Goal: Find specific page/section: Find specific page/section

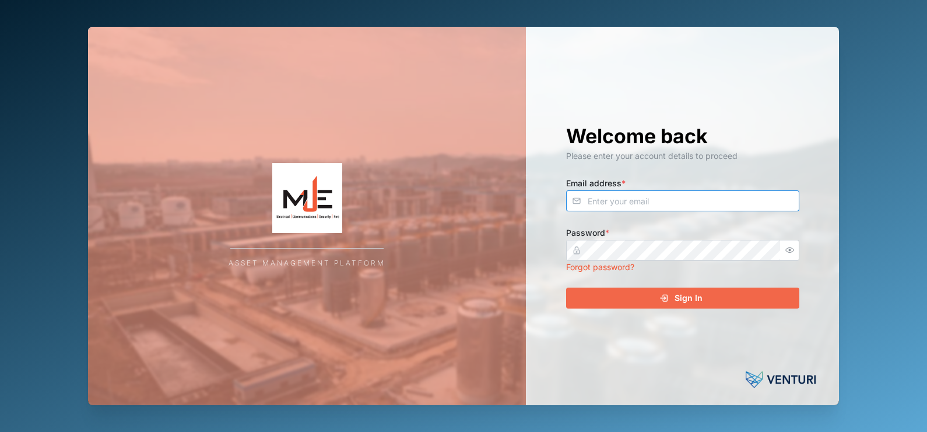
type input "[PERSON_NAME][EMAIL_ADDRESS][DOMAIN_NAME]"
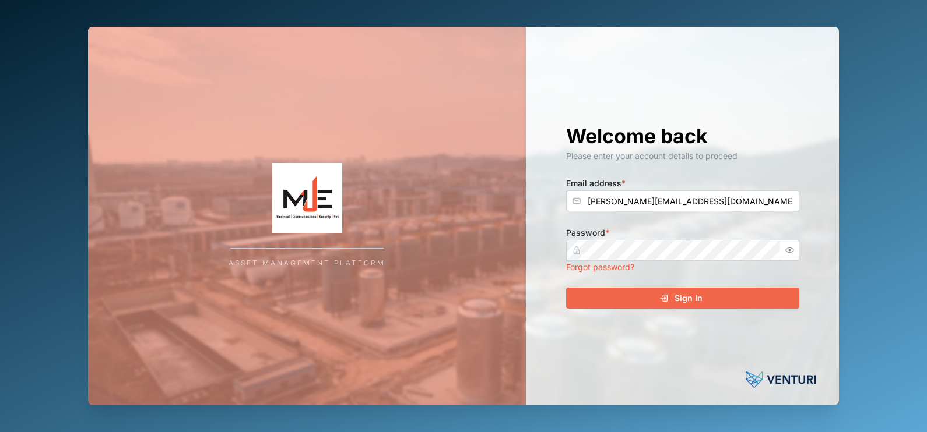
click at [679, 288] on span "Sign In" at bounding box center [688, 298] width 28 height 20
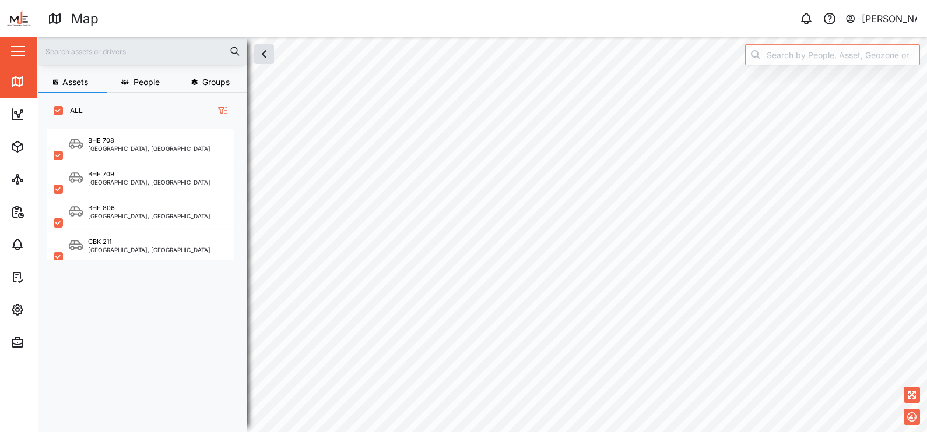
scroll to position [287, 179]
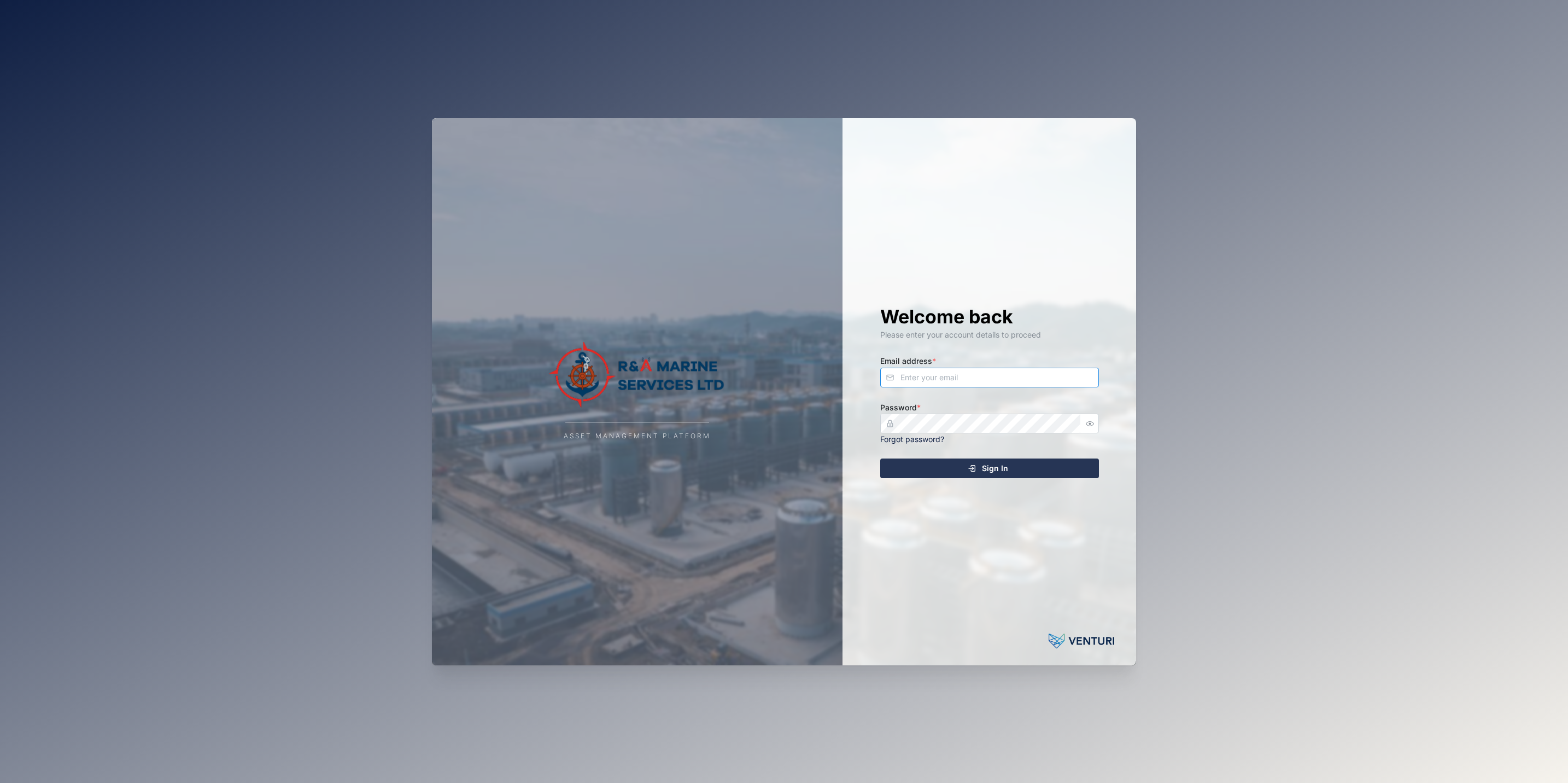
type input "[PERSON_NAME][EMAIL_ADDRESS][DOMAIN_NAME]"
click at [975, 460] on div "Sign In" at bounding box center [988, 468] width 201 height 19
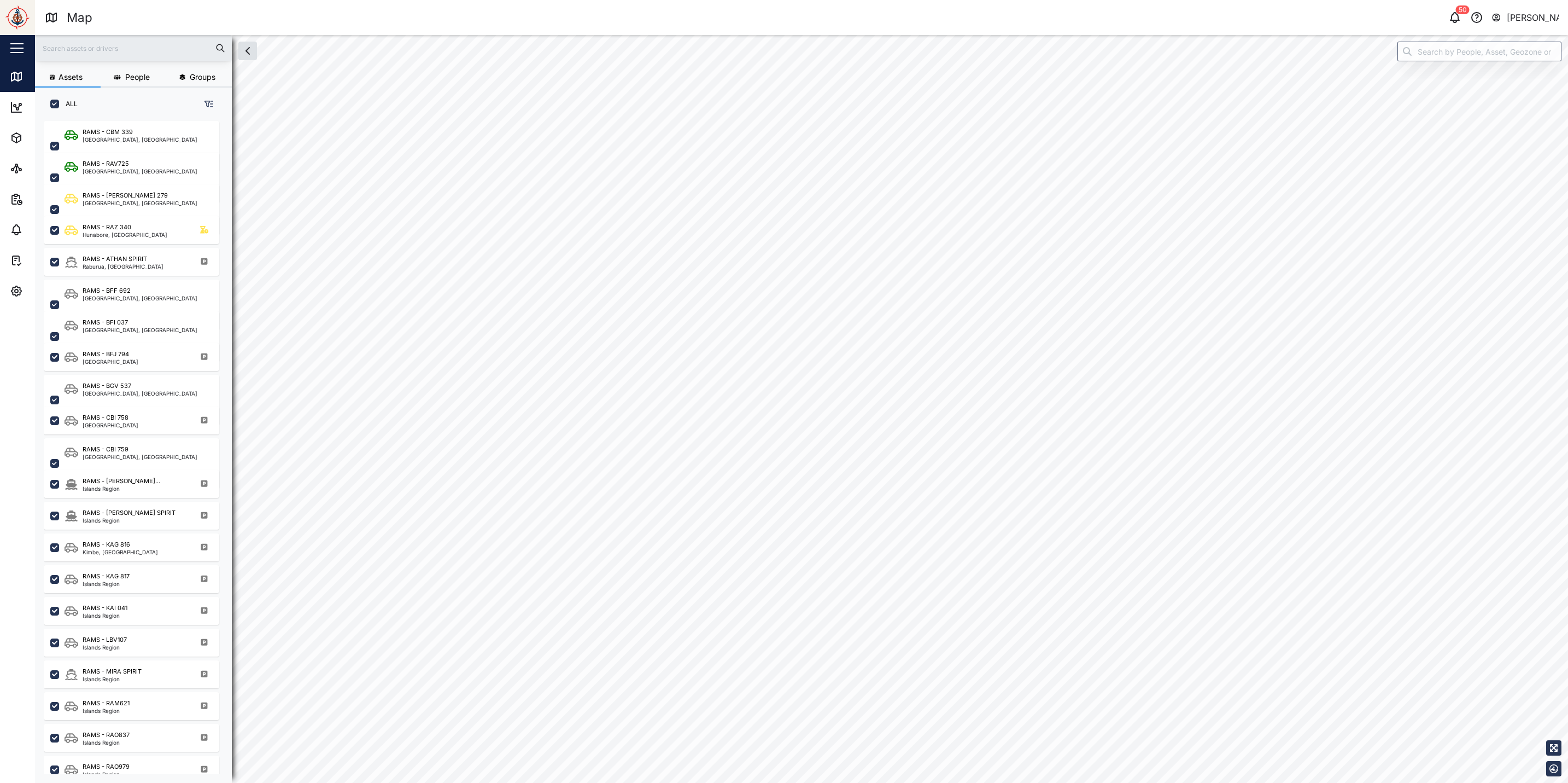
scroll to position [12, 12]
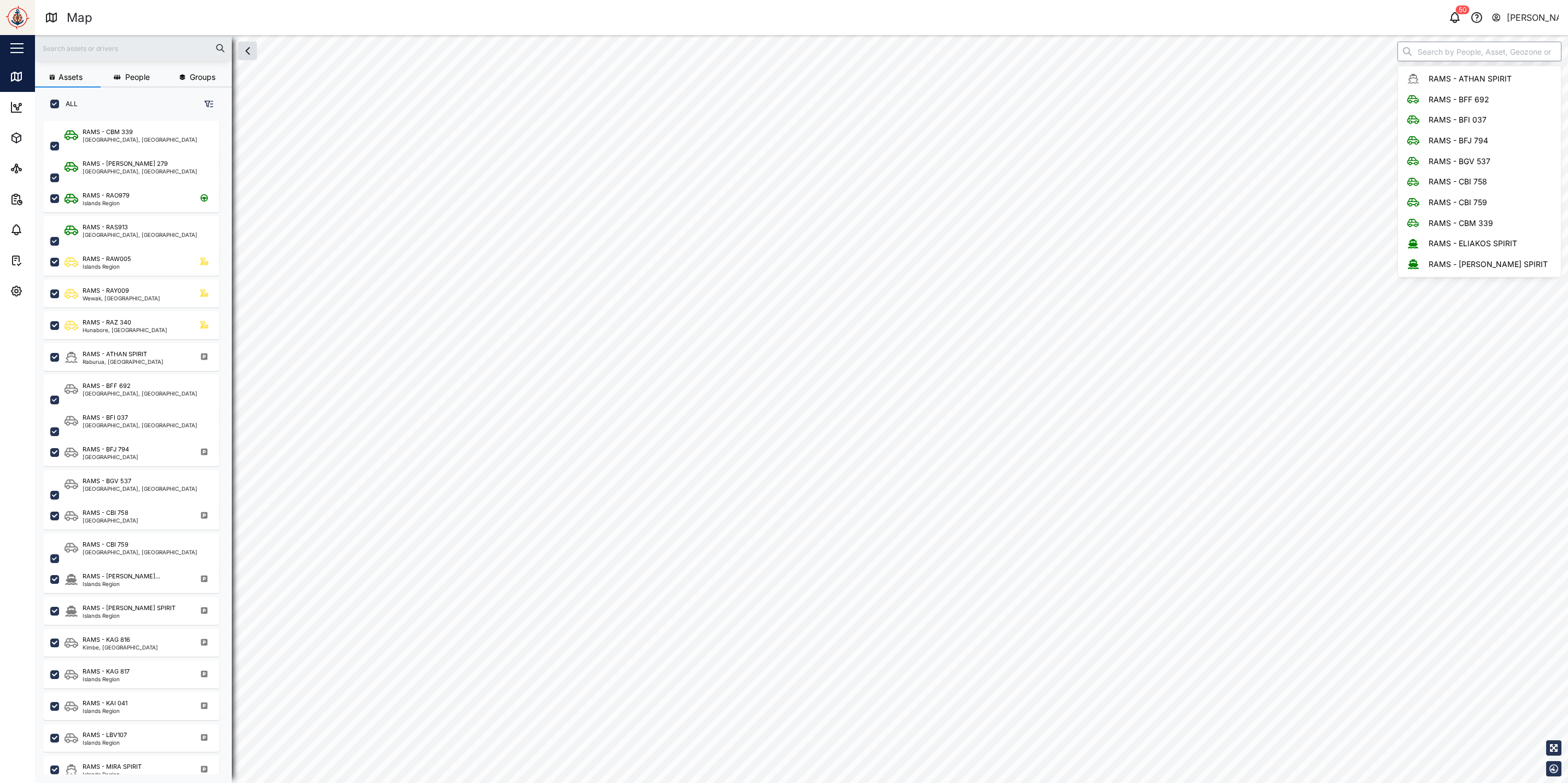
click at [1455, 53] on input "search" at bounding box center [1480, 51] width 164 height 20
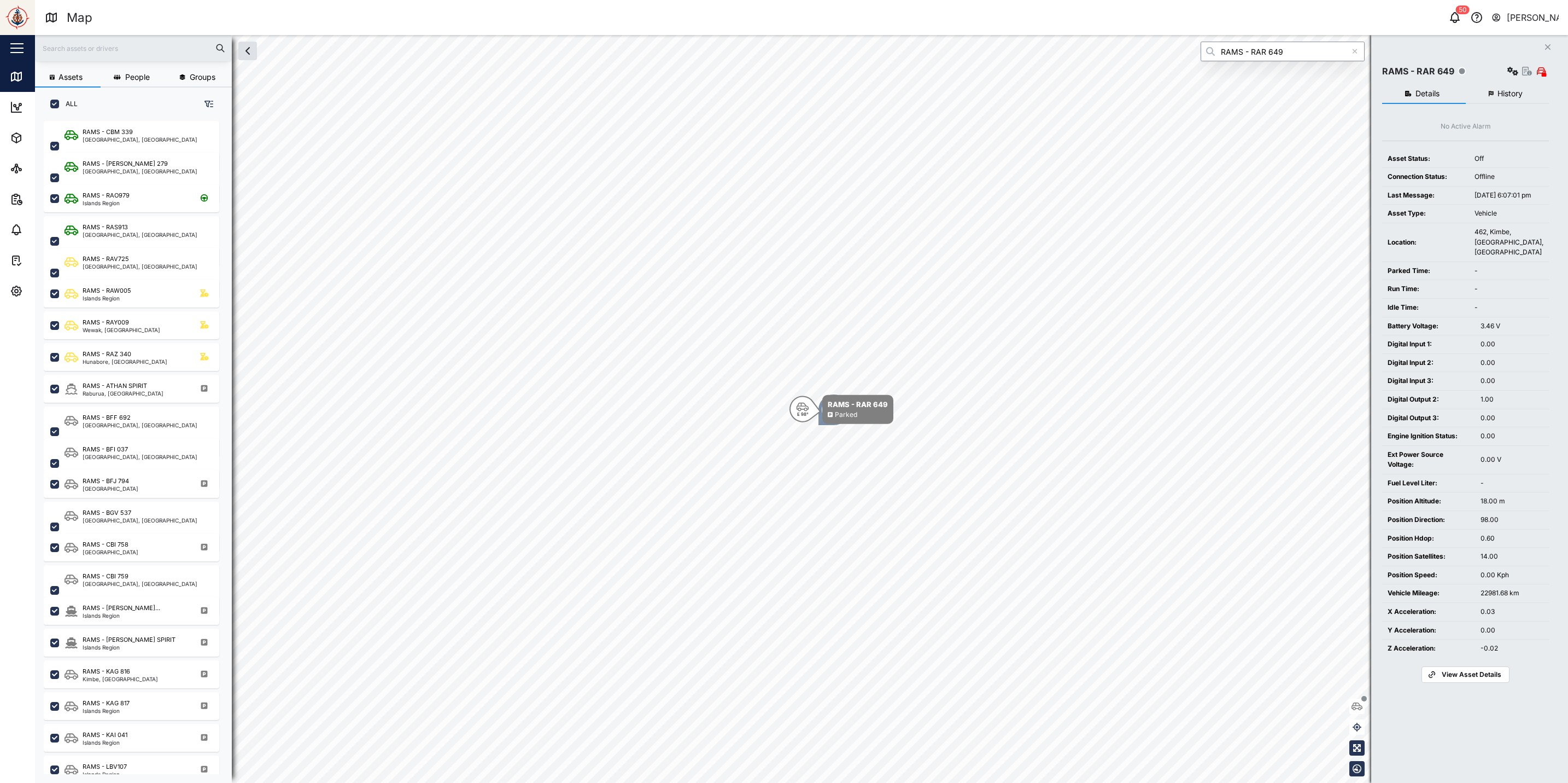
type input "RAMS - RAR 649"
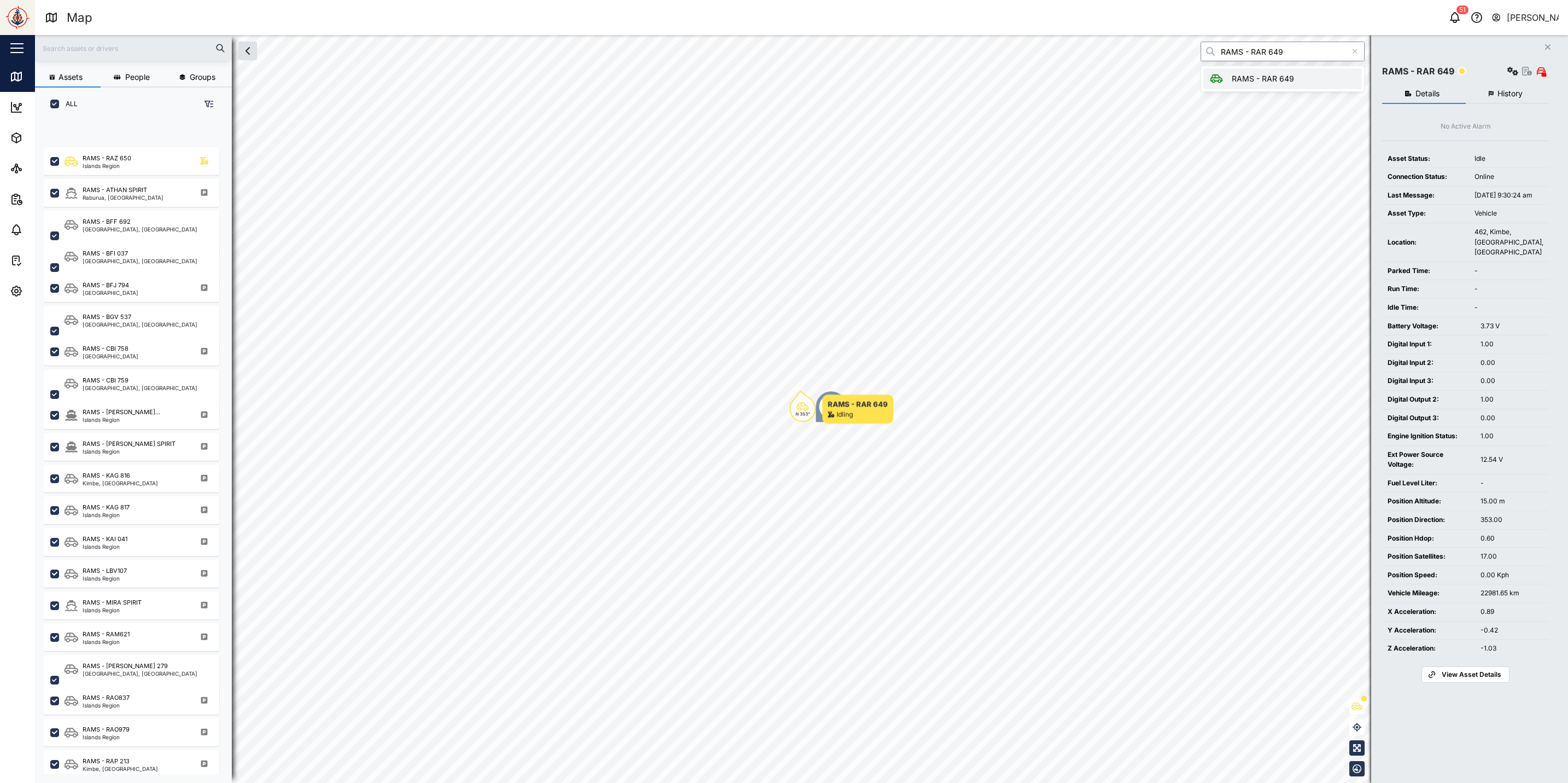
scroll to position [517, 0]
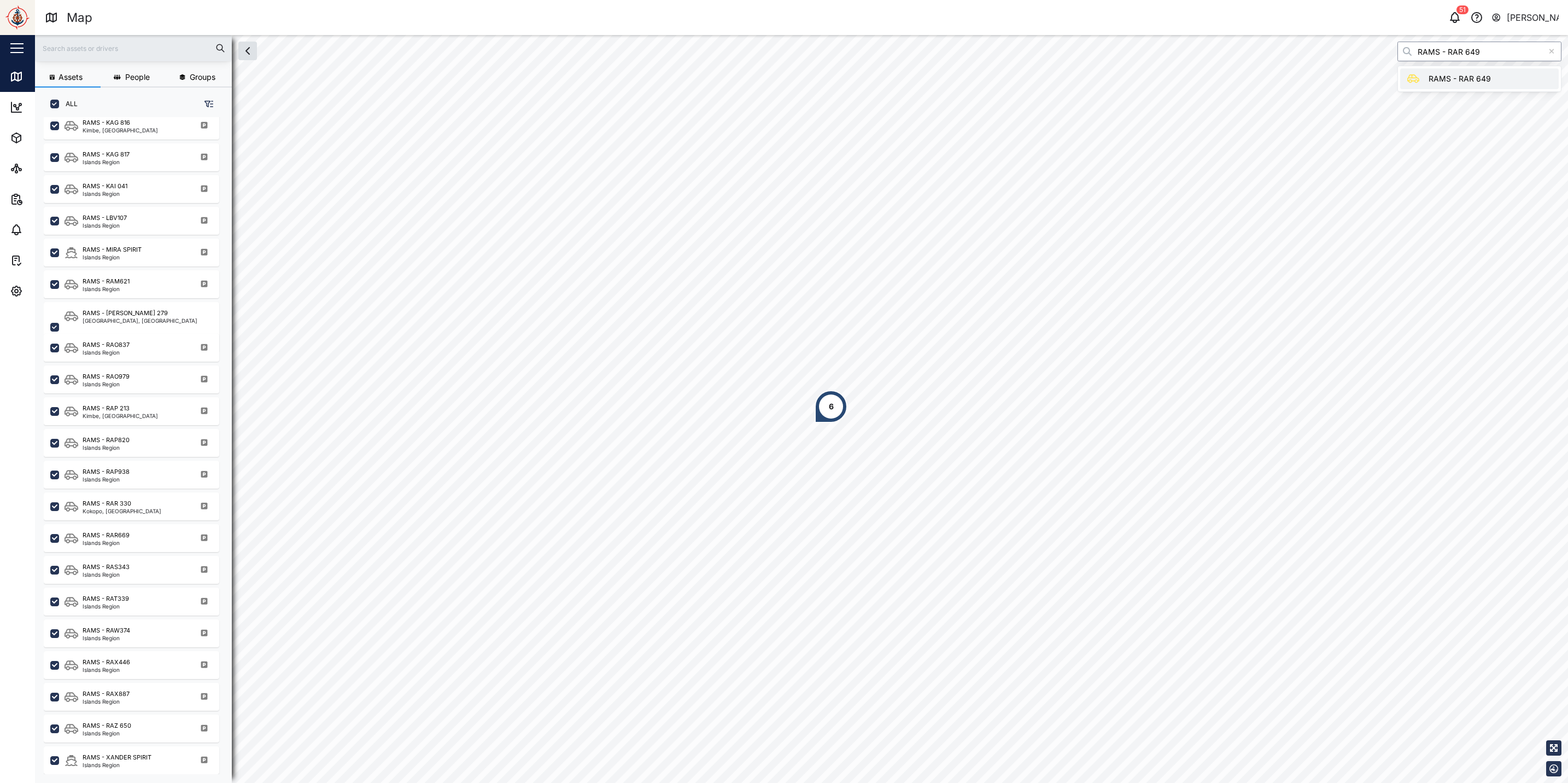
click at [1483, 48] on input "RAMS - RAR 649" at bounding box center [1480, 51] width 164 height 20
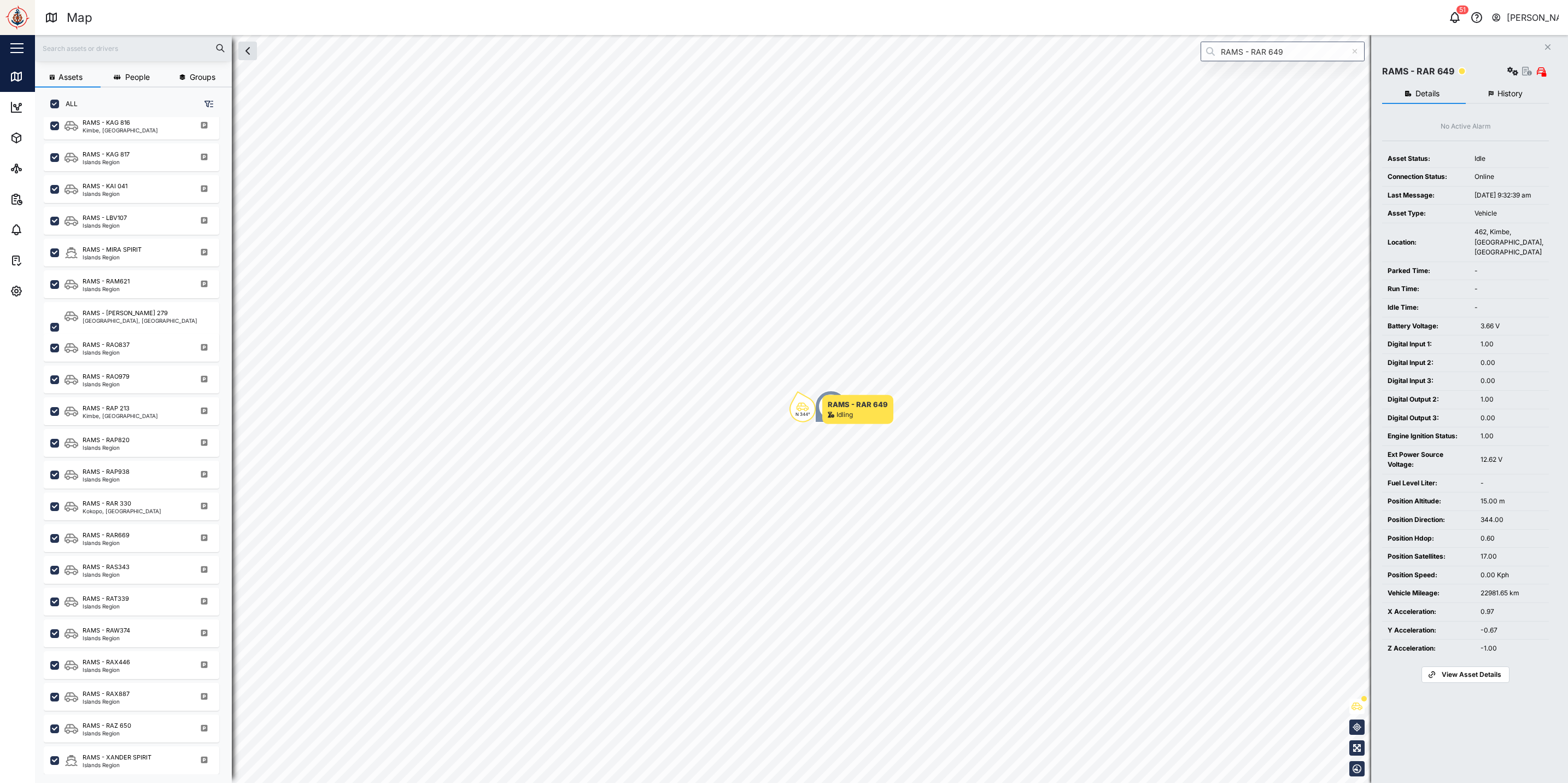
click at [1433, 679] on icon at bounding box center [1432, 674] width 8 height 8
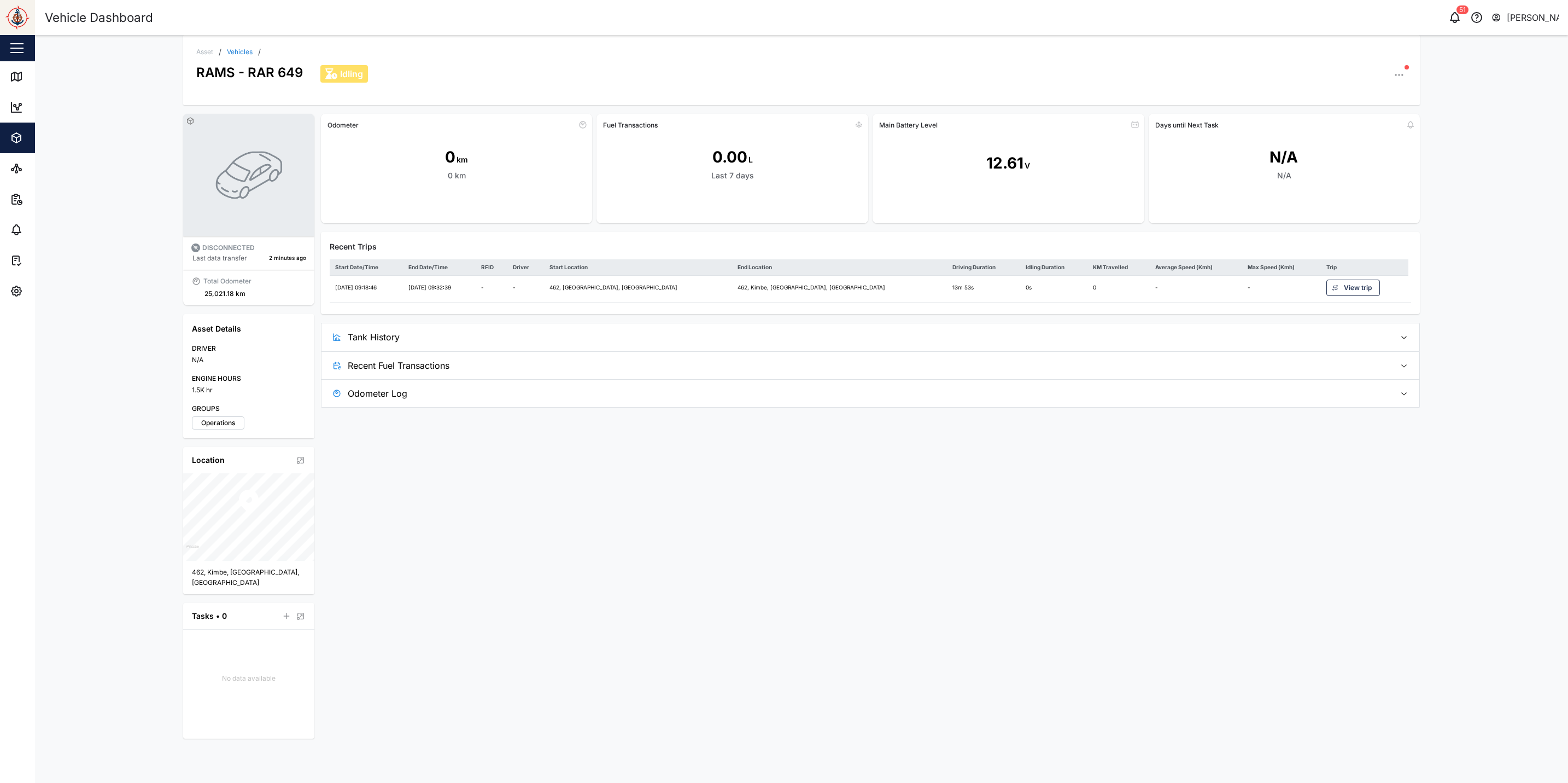
click at [230, 68] on div "RAMS - RAR 649" at bounding box center [250, 69] width 107 height 27
click at [237, 55] on div "RAMS - RAR 649" at bounding box center [250, 69] width 107 height 27
click at [235, 41] on div "Asset / Vehicles / RAMS - RAR 649 Idling" at bounding box center [801, 69] width 1237 height 70
click at [237, 54] on link "Vehicles" at bounding box center [239, 52] width 25 height 7
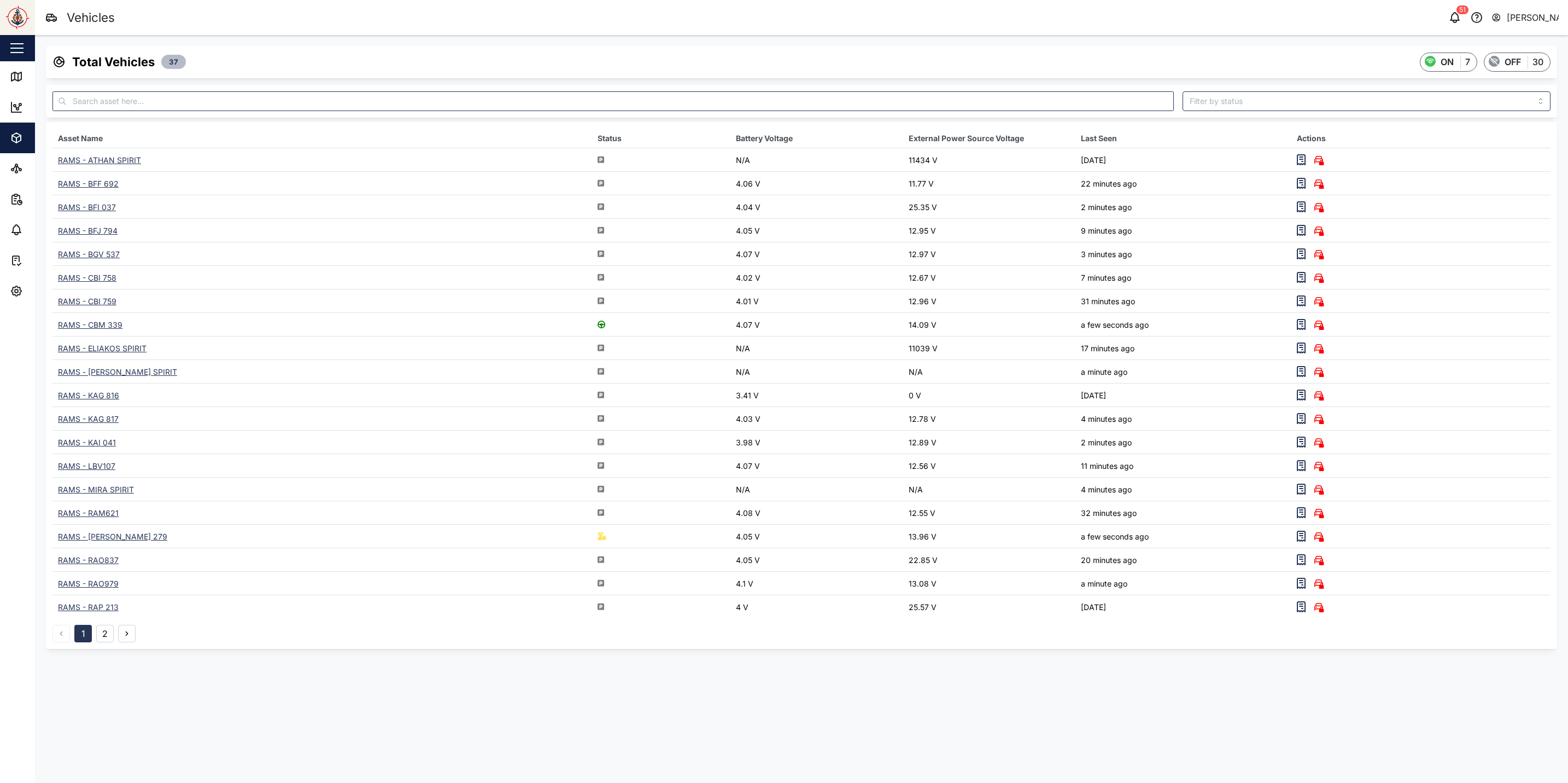
click at [19, 55] on button "button" at bounding box center [17, 48] width 19 height 19
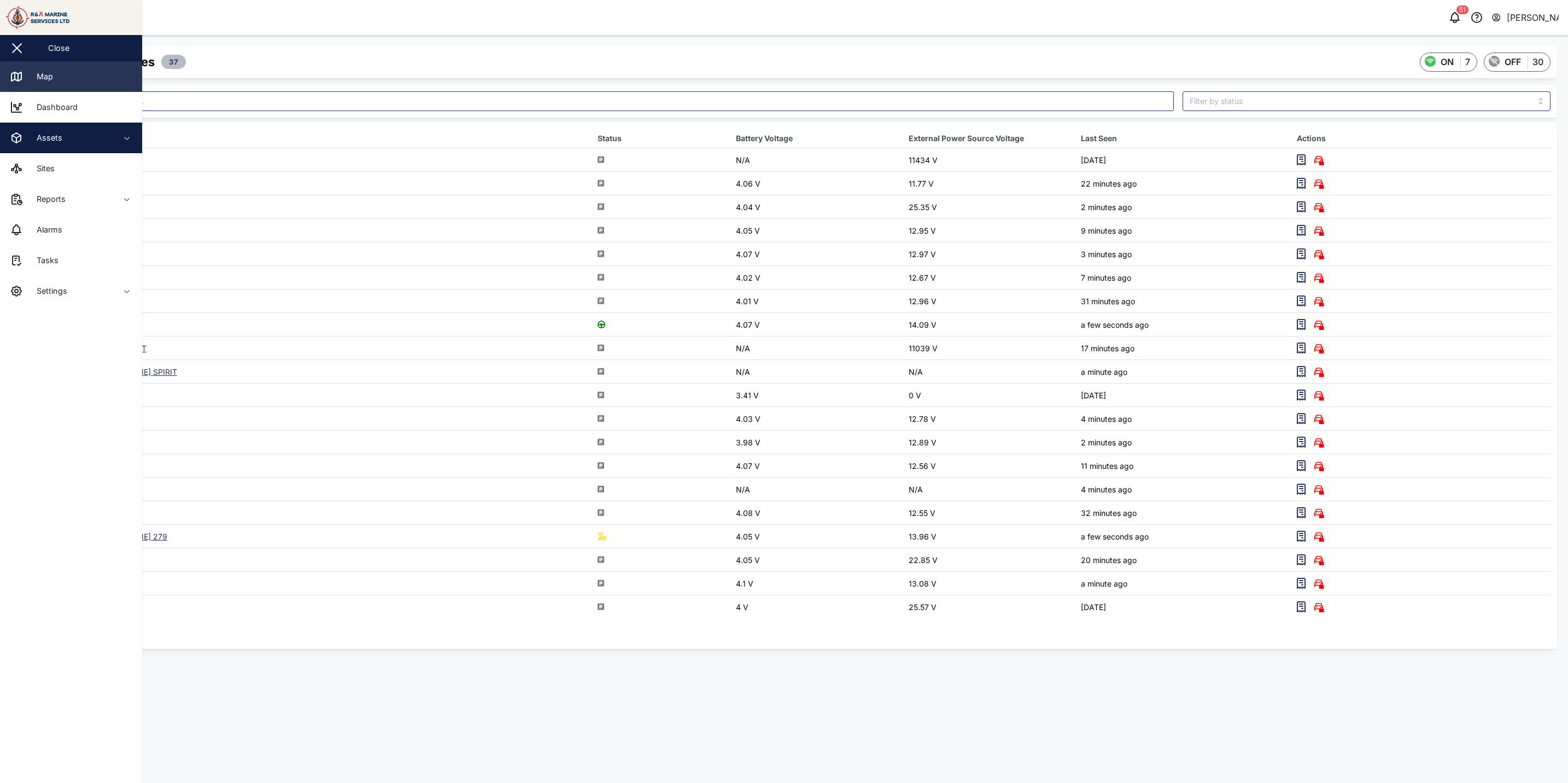
click at [29, 74] on div "Map" at bounding box center [40, 76] width 24 height 12
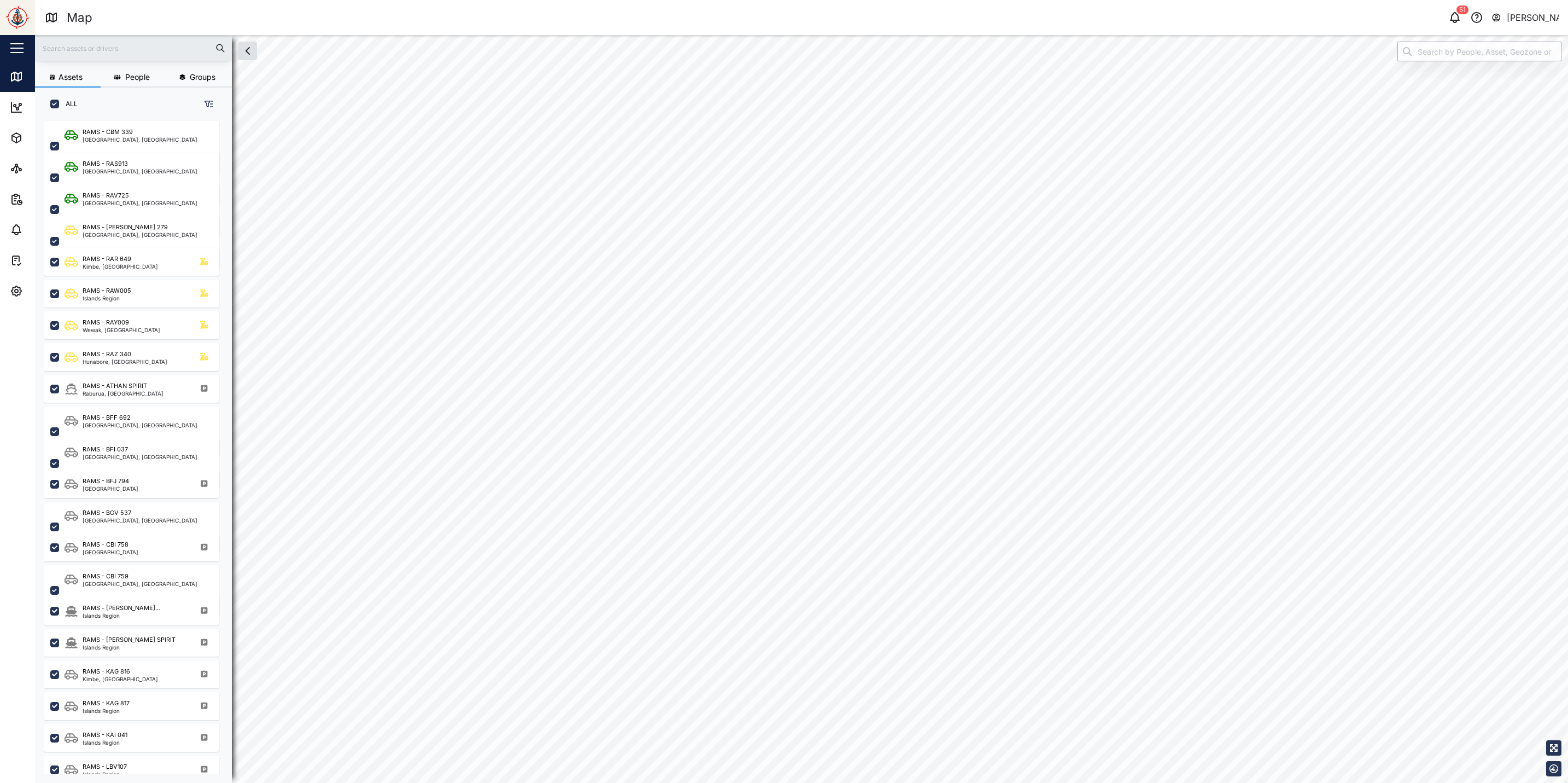
click at [1444, 50] on input "search" at bounding box center [1480, 51] width 164 height 20
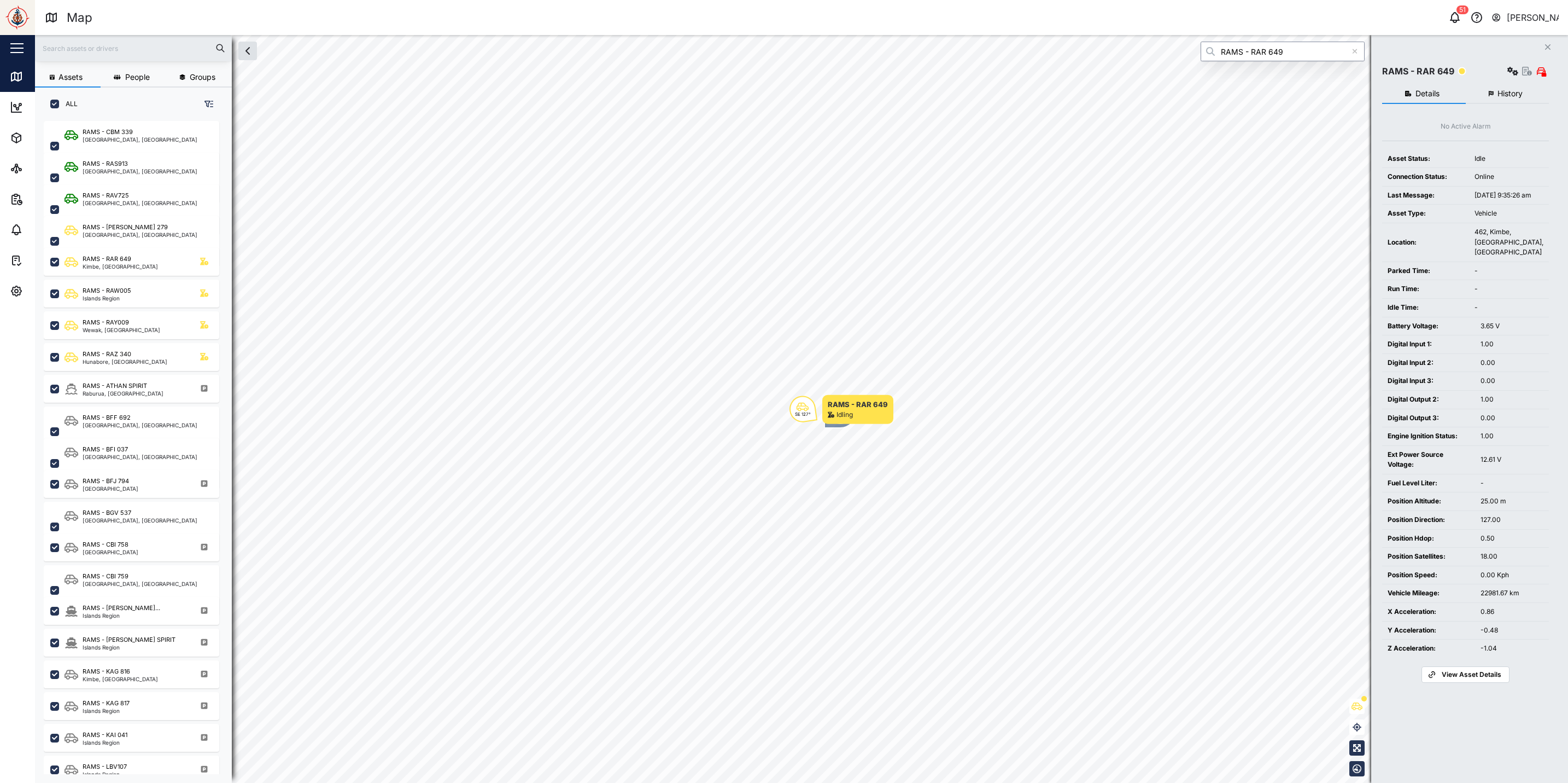
type input "RAMS - RAR 649"
click at [1354, 747] on icon "button" at bounding box center [1357, 747] width 8 height 8
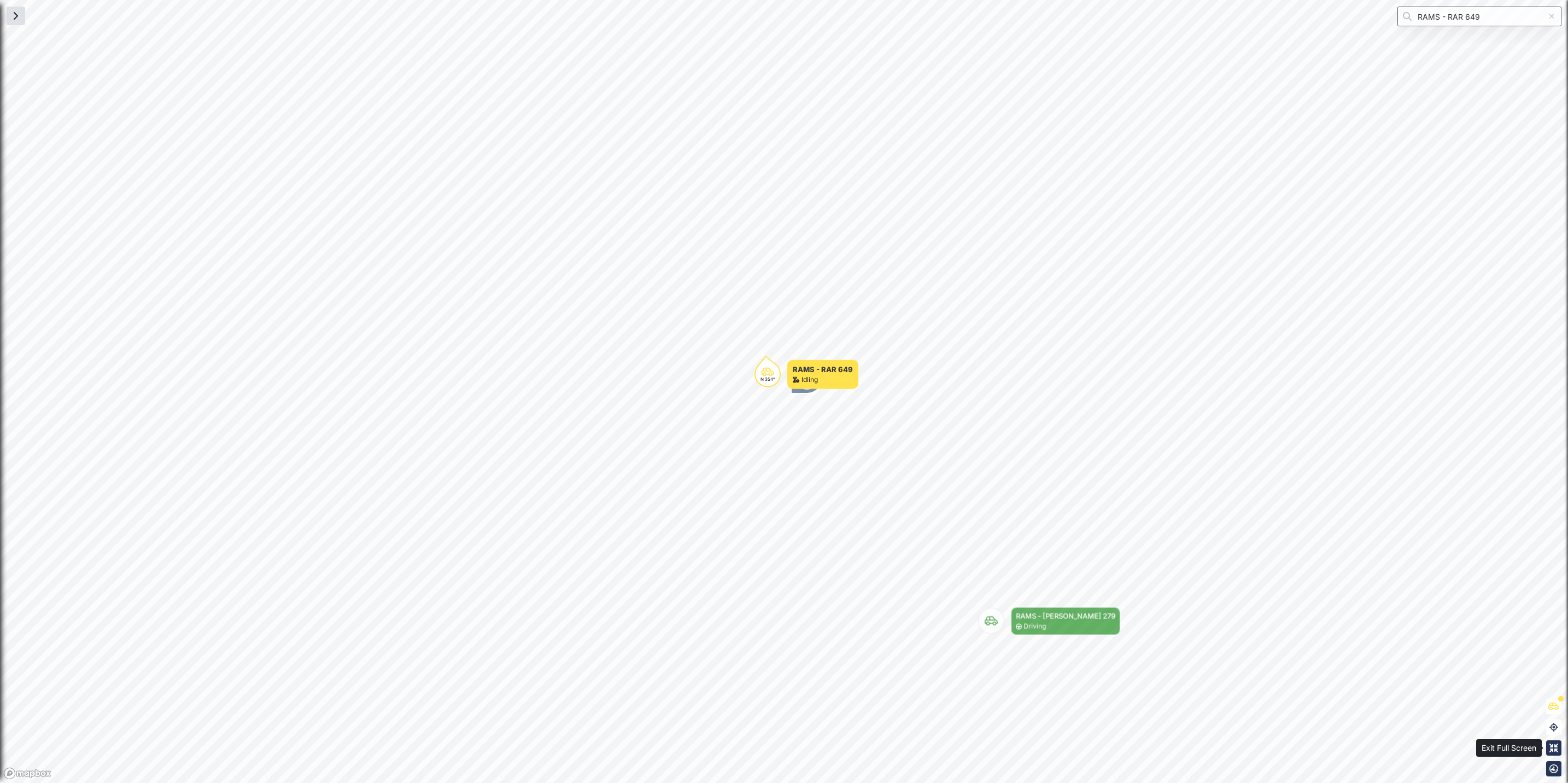
click at [1558, 746] on icon "button" at bounding box center [1554, 747] width 8 height 8
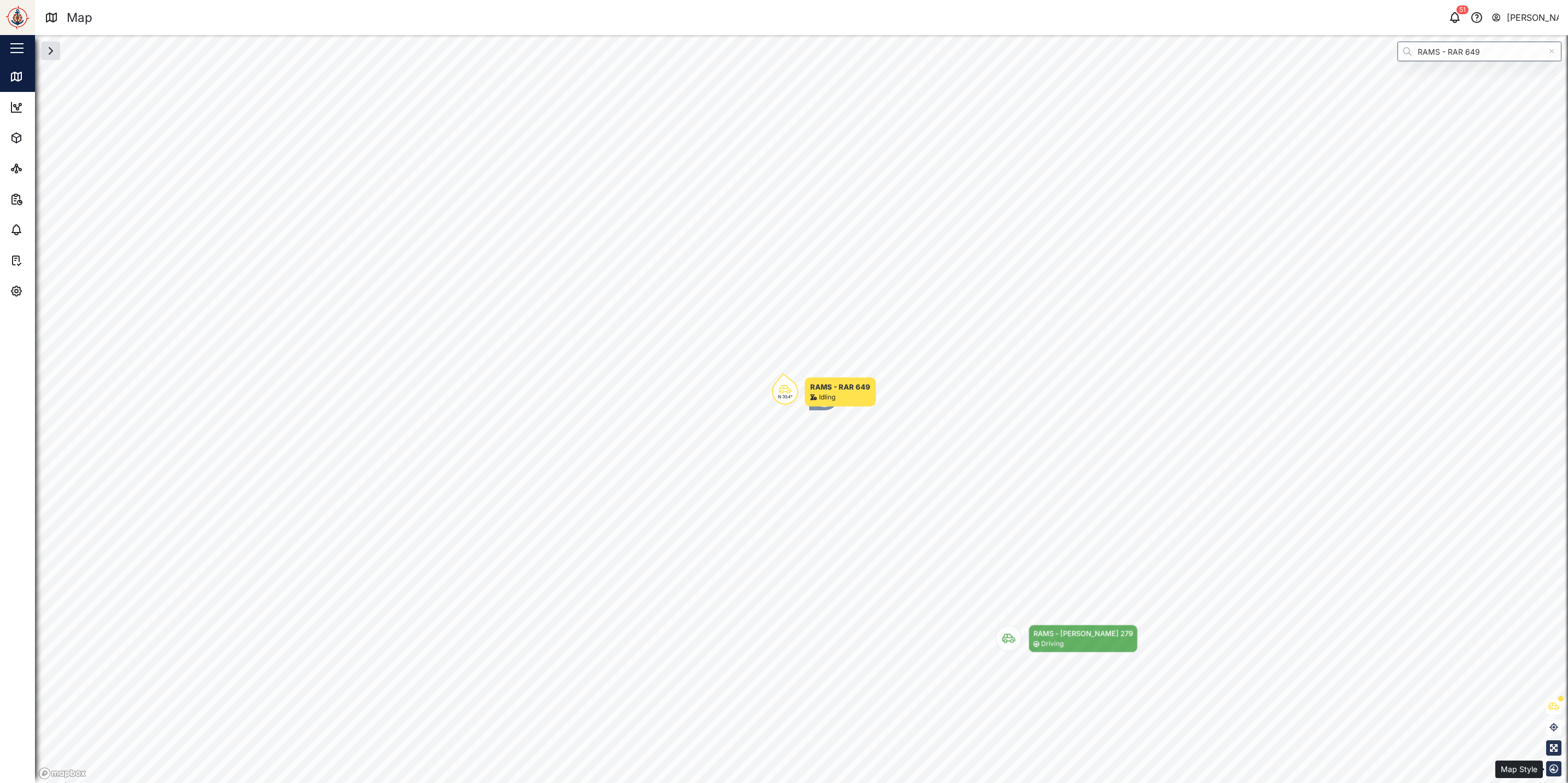
click at [1552, 764] on button "button" at bounding box center [1554, 769] width 15 height 15
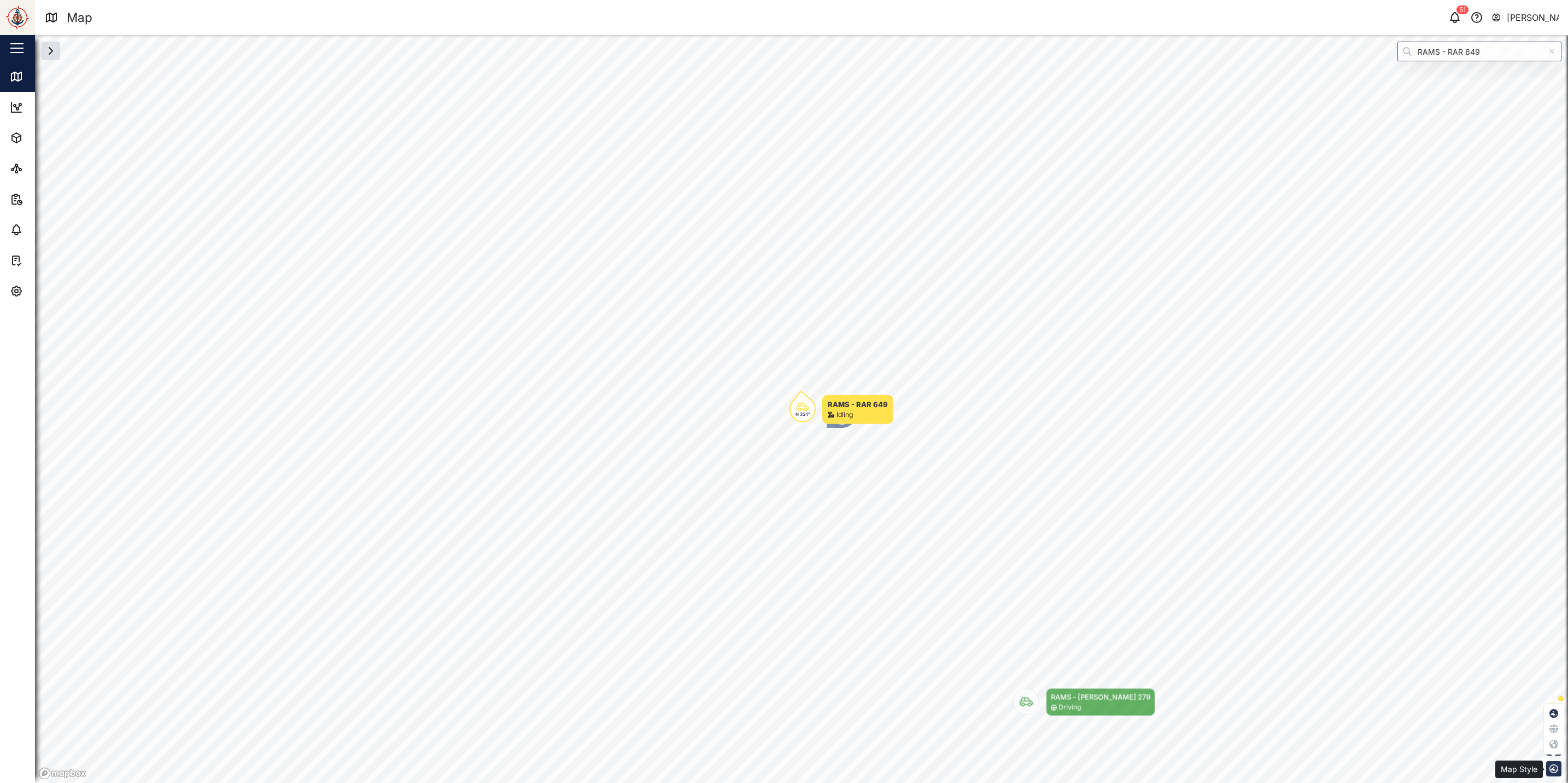
click at [1556, 769] on icon "button" at bounding box center [1554, 768] width 8 height 8
click at [1554, 728] on icon "button" at bounding box center [1554, 728] width 8 height 8
click at [1554, 770] on icon "button" at bounding box center [1554, 768] width 8 height 8
click at [1554, 769] on icon "button" at bounding box center [1554, 768] width 8 height 8
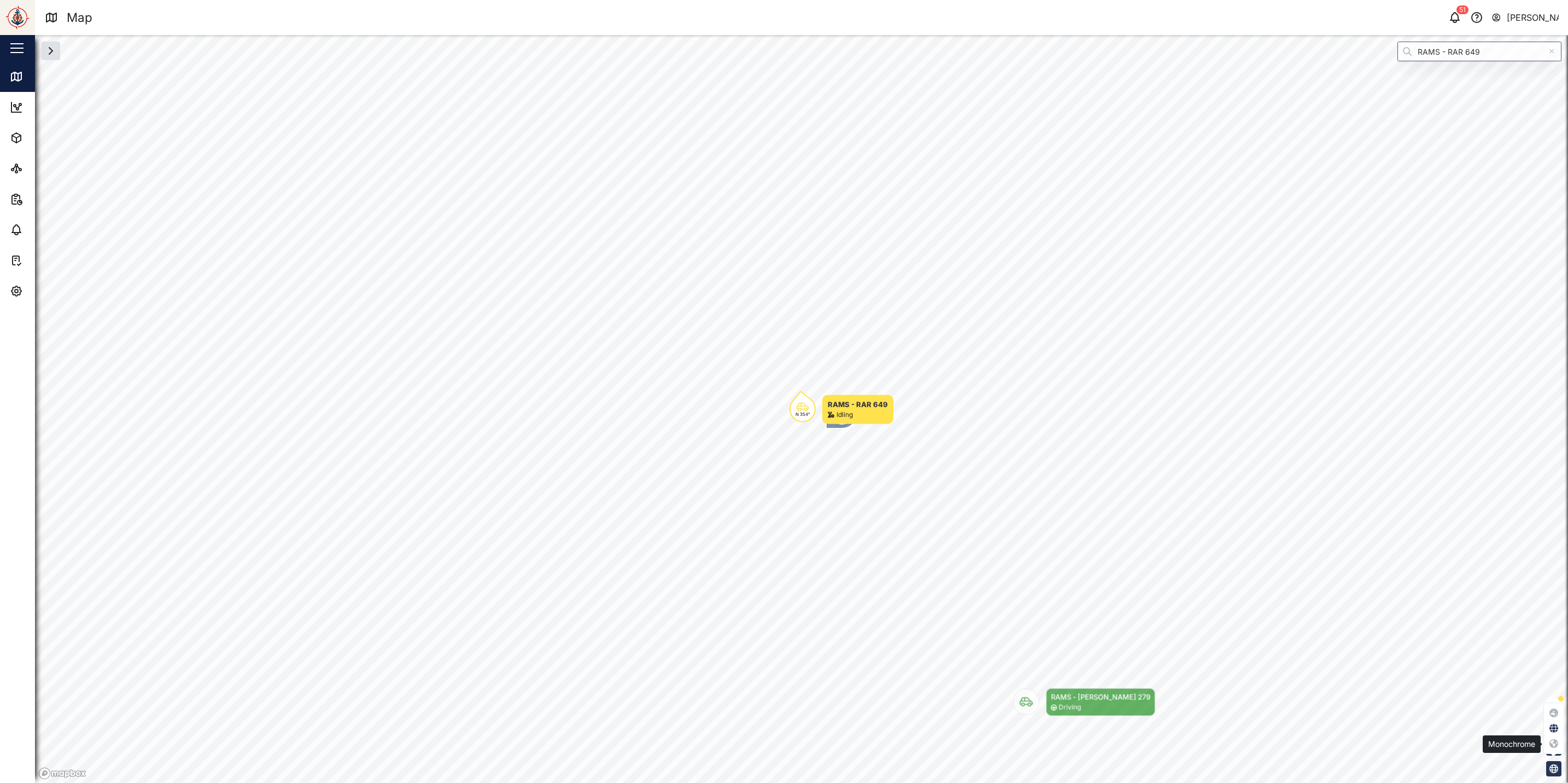
click at [1557, 744] on icon "button" at bounding box center [1554, 743] width 8 height 8
click at [1557, 713] on icon "button" at bounding box center [1554, 713] width 8 height 8
